Goal: Task Accomplishment & Management: Use online tool/utility

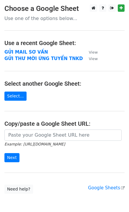
click at [36, 50] on strong "GỬI MAIL SƠ VẤN" at bounding box center [25, 51] width 43 height 5
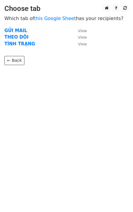
click at [15, 30] on strong "GỬI MAIL" at bounding box center [15, 30] width 23 height 5
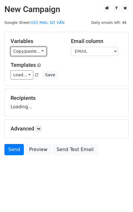
click at [36, 51] on link "Copy/paste..." at bounding box center [29, 51] width 36 height 9
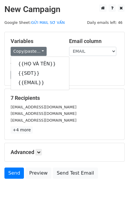
click at [81, 69] on div "Templates Load... MAIL SƠ VẤN MAIL MỜI ỨNG TUYỂN SALE MAIL MỜI ỨNG TUYỂN TRƯỞNG…" at bounding box center [64, 71] width 116 height 18
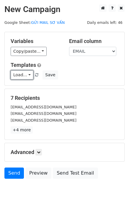
click at [26, 73] on link "Load..." at bounding box center [22, 74] width 23 height 9
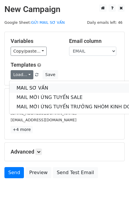
click at [33, 86] on link "MAIL SƠ VẤN" at bounding box center [78, 88] width 138 height 9
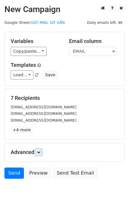
click at [40, 151] on icon at bounding box center [39, 152] width 4 height 4
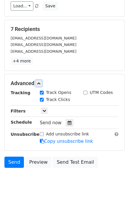
scroll to position [74, 0]
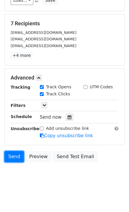
click at [9, 154] on link "Send" at bounding box center [13, 156] width 19 height 11
